Goal: Information Seeking & Learning: Learn about a topic

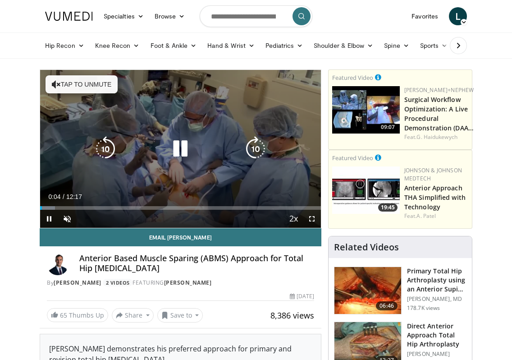
click at [71, 78] on button "Tap to unmute" at bounding box center [82, 84] width 72 height 18
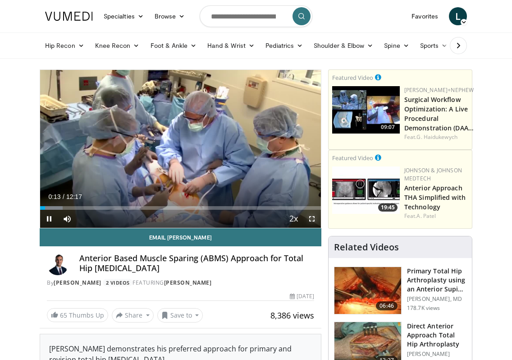
click at [314, 219] on span "Video Player" at bounding box center [312, 219] width 18 height 18
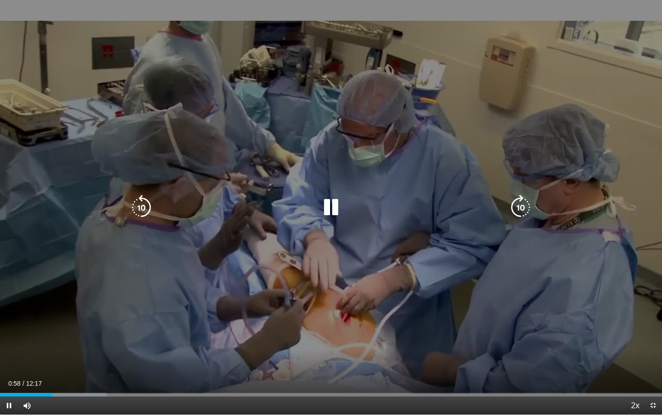
click at [332, 210] on icon "Video Player" at bounding box center [331, 207] width 25 height 25
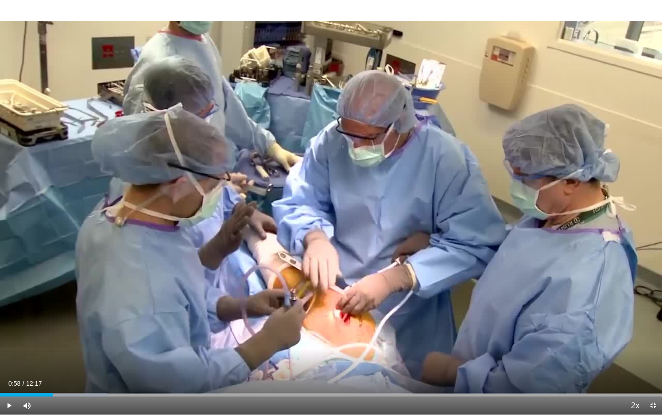
click at [332, 210] on div "10 seconds Tap to unmute" at bounding box center [331, 207] width 662 height 414
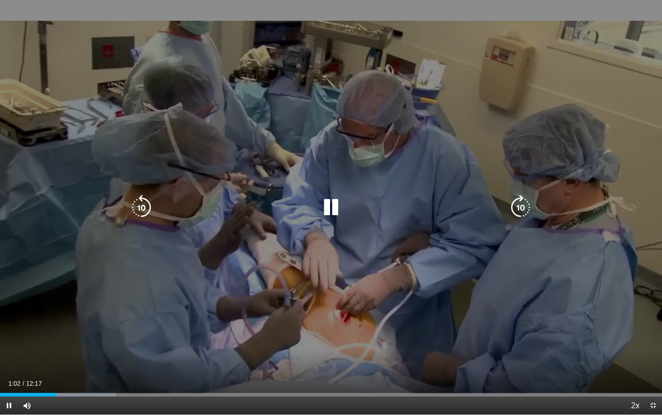
click at [146, 210] on icon "Video Player" at bounding box center [141, 207] width 25 height 25
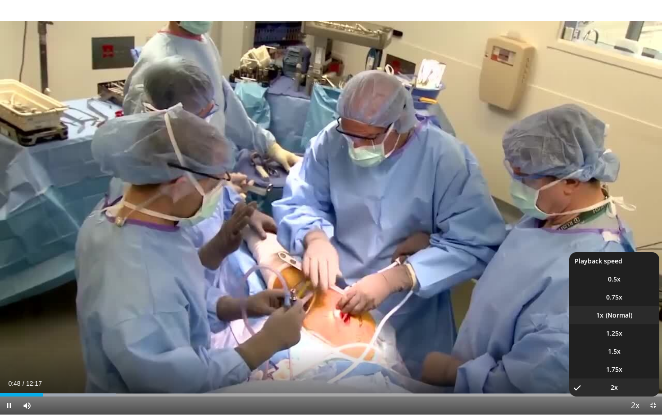
click at [511, 317] on li "1x" at bounding box center [615, 315] width 90 height 18
